Goal: Task Accomplishment & Management: Complete application form

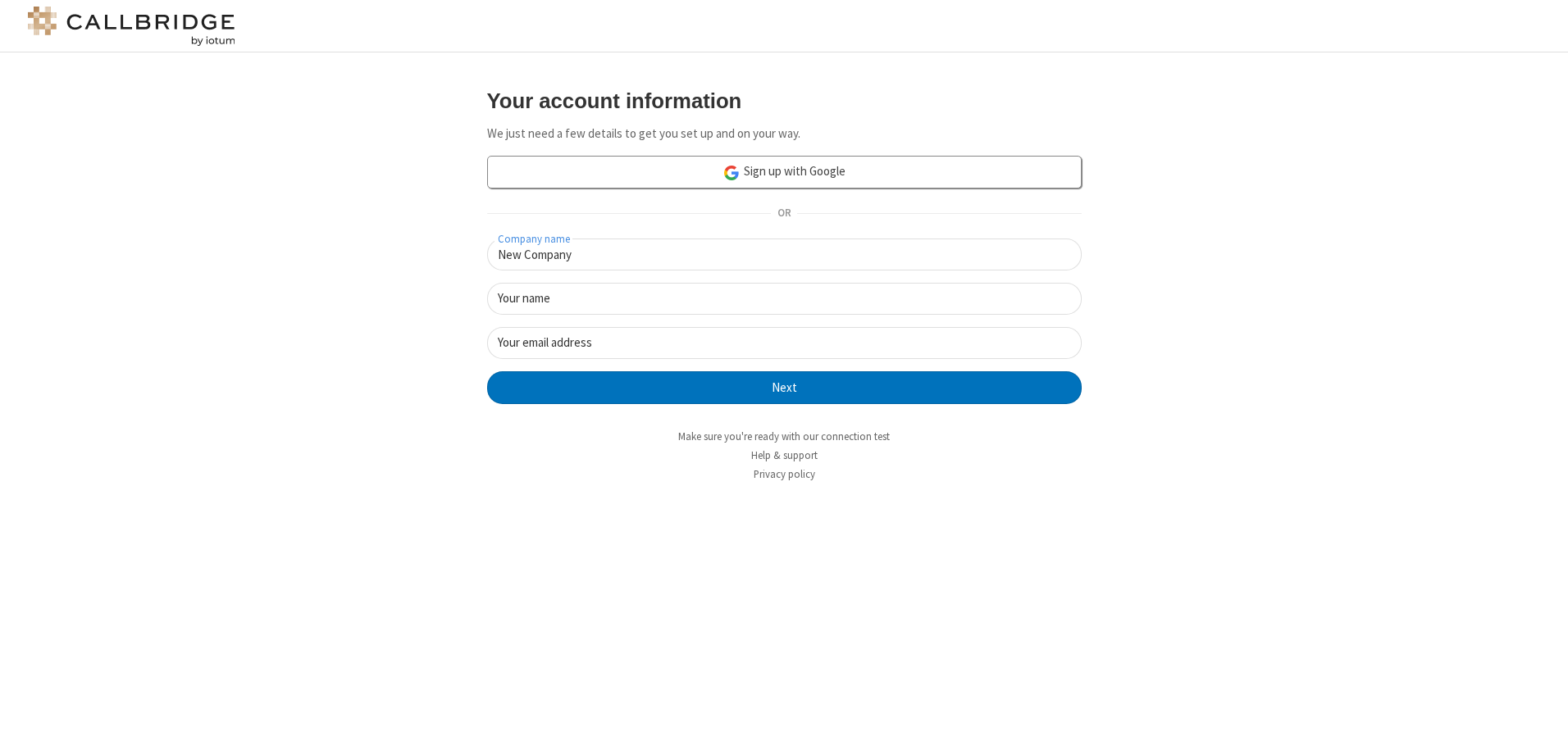
type input "New Company"
type input "New User"
type input "[EMAIL_ADDRESS][DOMAIN_NAME]"
click button "Next" at bounding box center [784, 388] width 595 height 33
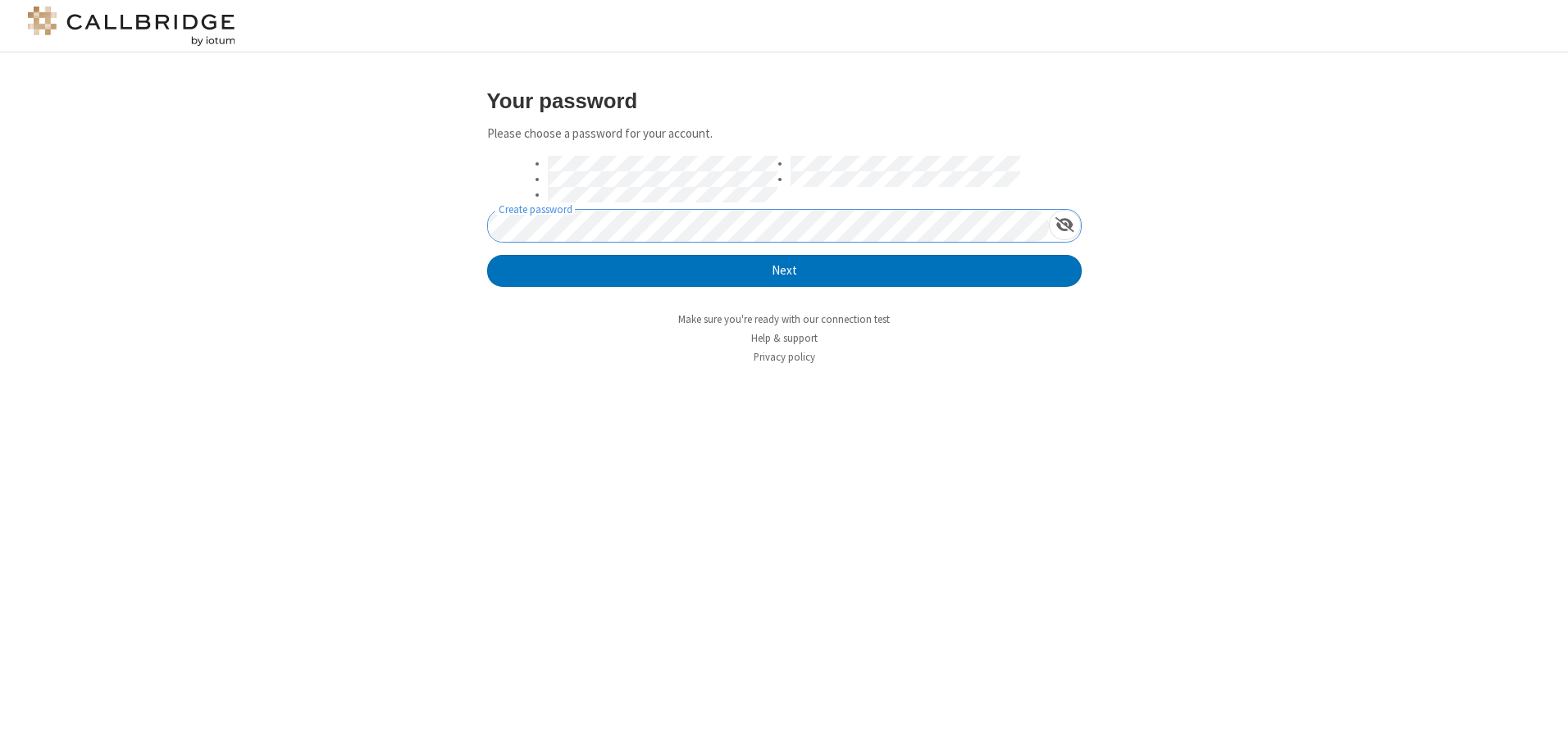
click button "Next" at bounding box center [784, 271] width 595 height 33
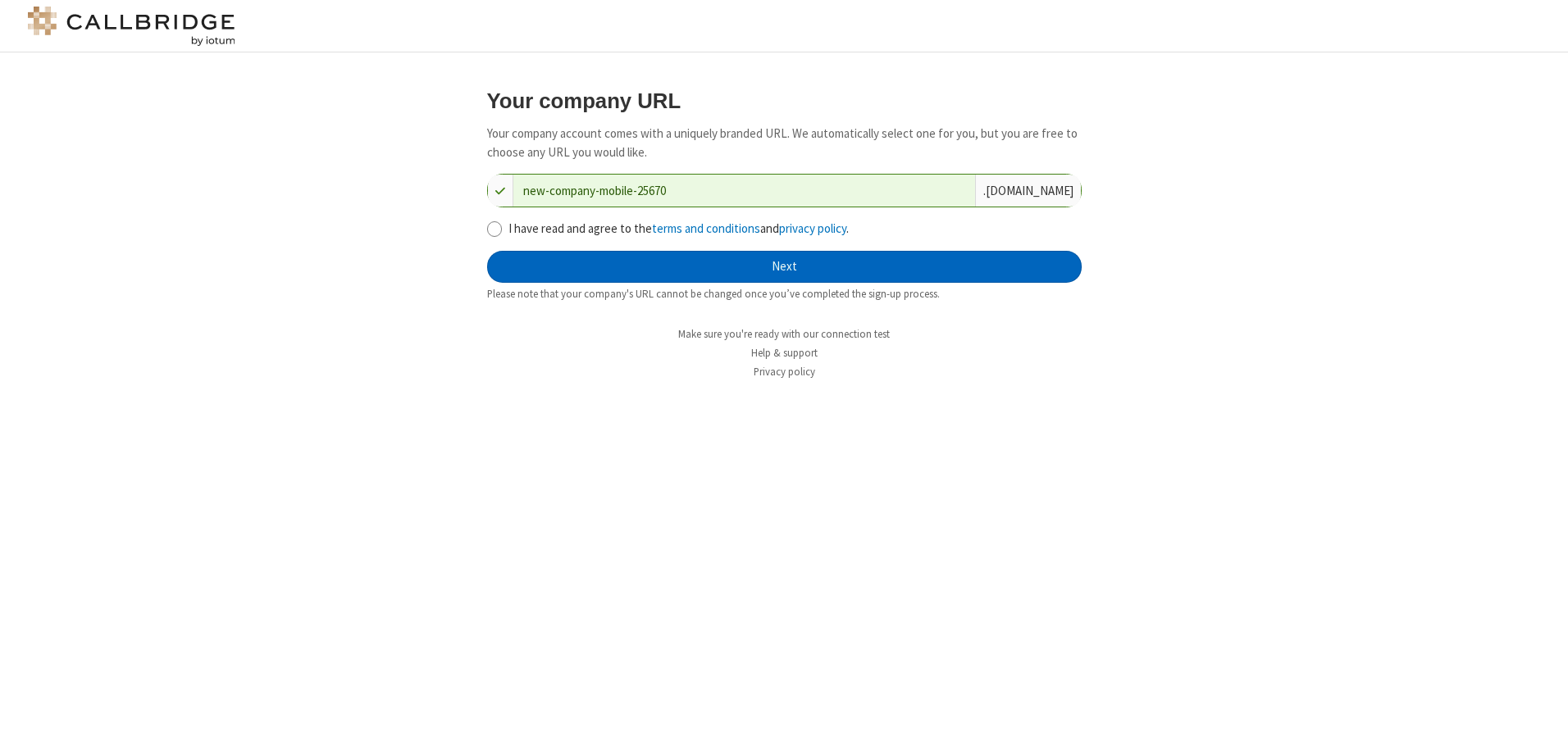
click at [784, 267] on button "Next" at bounding box center [784, 268] width 595 height 33
